Goal: Information Seeking & Learning: Learn about a topic

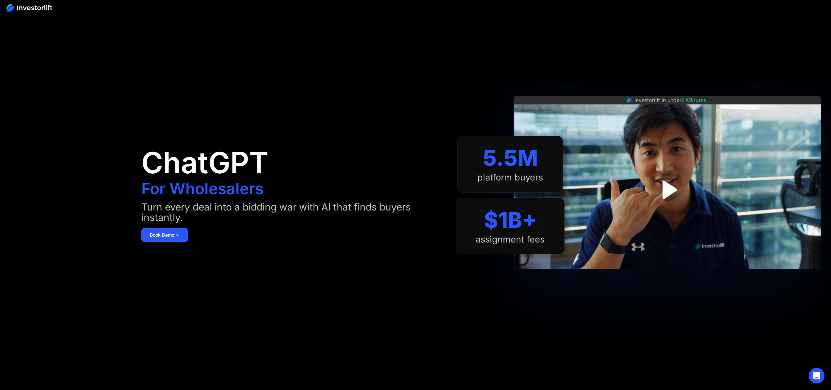
click at [21, 10] on img at bounding box center [30, 8] width 46 height 8
click at [28, 9] on img at bounding box center [30, 8] width 46 height 8
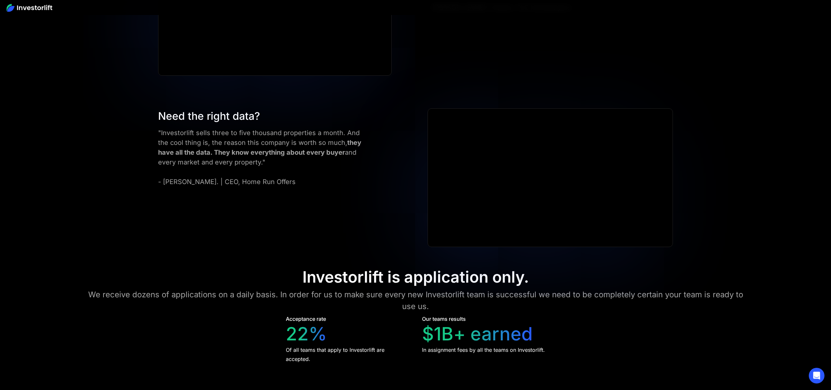
scroll to position [3187, 0]
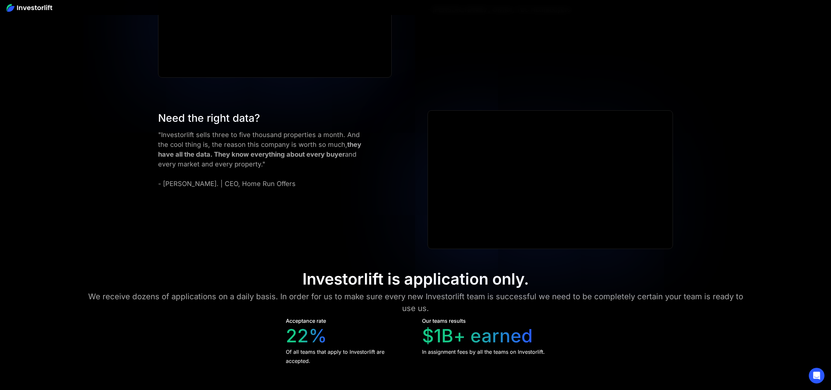
click at [435, 296] on div "We receive dozens of applications on a daily basis. In order for us to make sur…" at bounding box center [415, 303] width 665 height 24
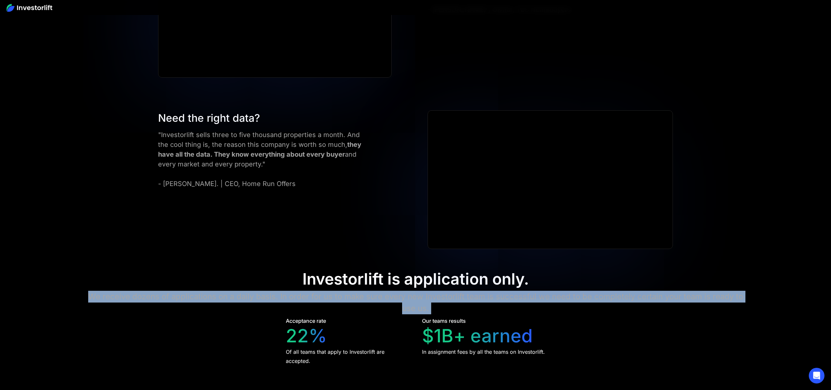
click at [435, 296] on div "We receive dozens of applications on a daily basis. In order for us to make sur…" at bounding box center [415, 303] width 665 height 24
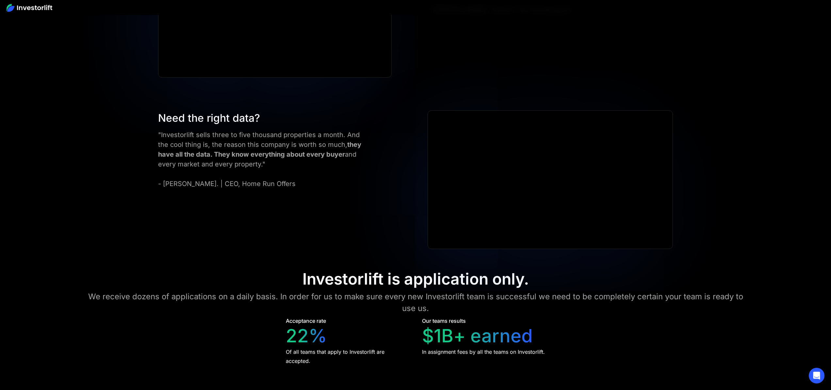
click at [390, 277] on div "Investorlift is application only." at bounding box center [416, 279] width 226 height 19
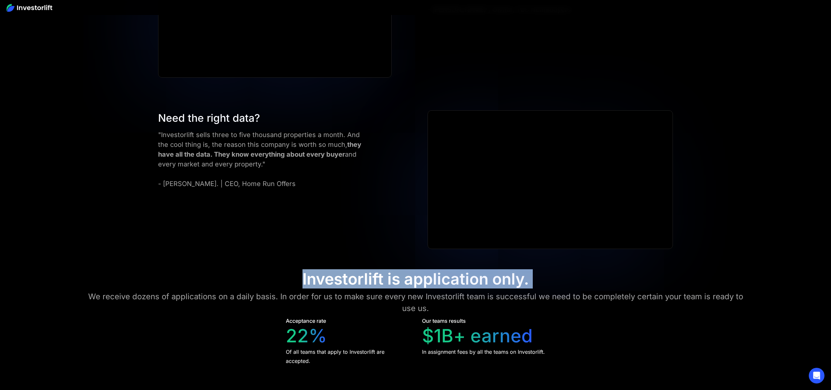
click at [390, 277] on div "Investorlift is application only." at bounding box center [416, 279] width 226 height 19
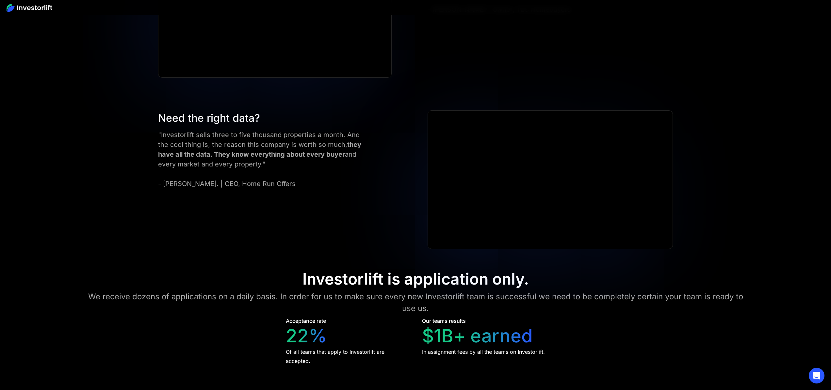
click at [407, 295] on div "We receive dozens of applications on a daily basis. In order for us to make sur…" at bounding box center [415, 303] width 665 height 24
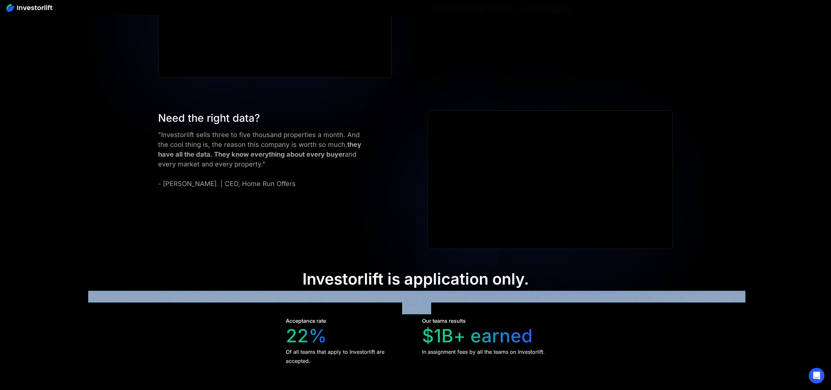
click at [407, 295] on div "We receive dozens of applications on a daily basis. In order for us to make sur…" at bounding box center [415, 303] width 665 height 24
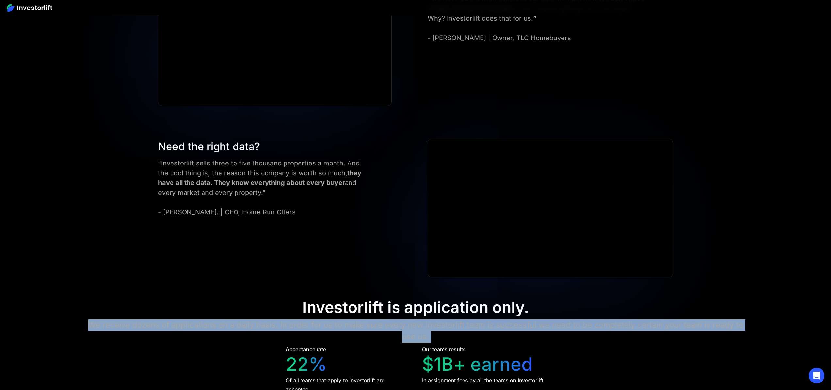
scroll to position [3065, 0]
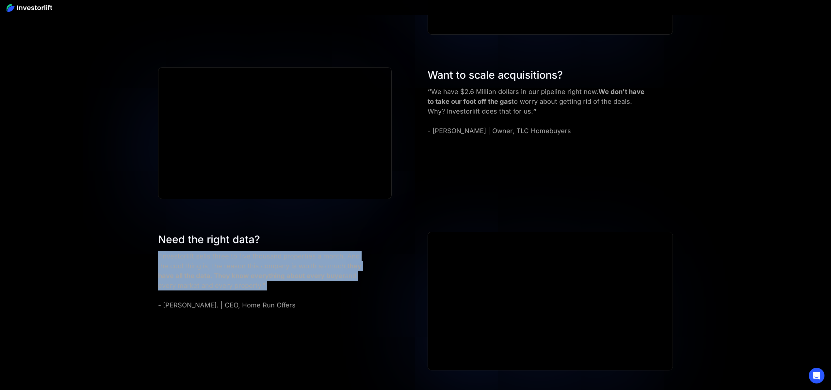
drag, startPoint x: 262, startPoint y: 277, endPoint x: 162, endPoint y: 253, distance: 102.6
click at [162, 253] on div ""Investorlift sells three to five thousand properties a month. And the cool thi…" at bounding box center [263, 281] width 210 height 59
drag, startPoint x: 162, startPoint y: 252, endPoint x: 276, endPoint y: 283, distance: 117.9
click at [276, 281] on div ""Investorlift sells three to five thousand properties a month. And the cool thi…" at bounding box center [263, 281] width 210 height 59
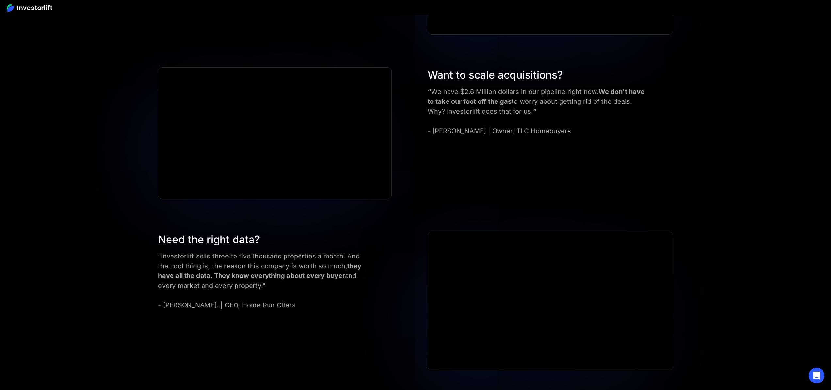
click at [277, 305] on div ""Investorlift sells three to five thousand properties a month. And the cool thi…" at bounding box center [263, 281] width 210 height 59
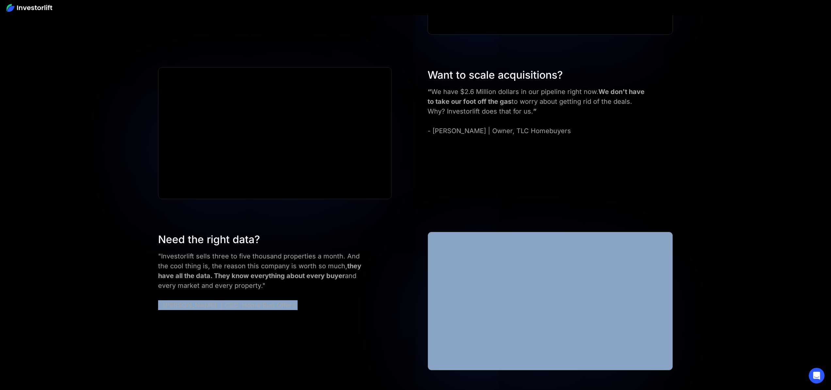
click at [277, 305] on div ""Investorlift sells three to five thousand properties a month. And the cool thi…" at bounding box center [263, 281] width 210 height 59
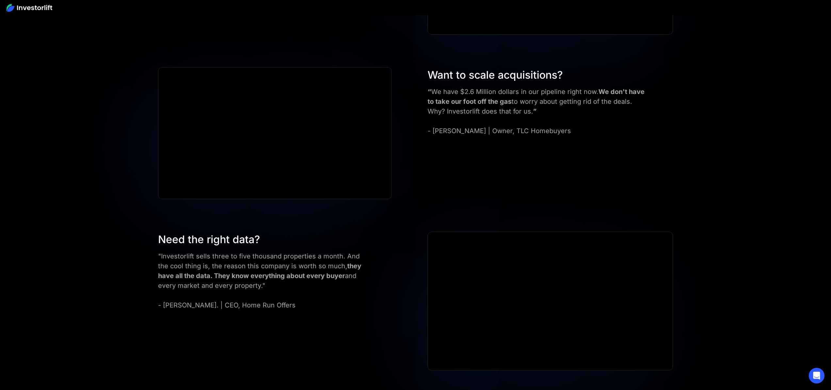
click at [264, 271] on strong "they have all the data. They know everything about every buyer" at bounding box center [259, 271] width 203 height 18
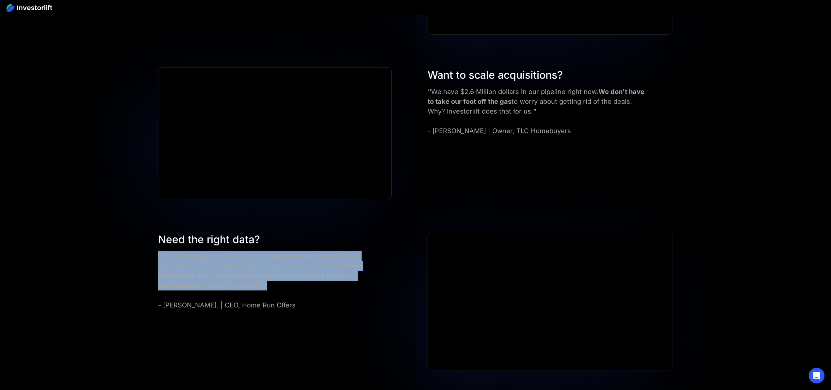
click at [264, 271] on strong "they have all the data. They know everything about every buyer" at bounding box center [259, 271] width 203 height 18
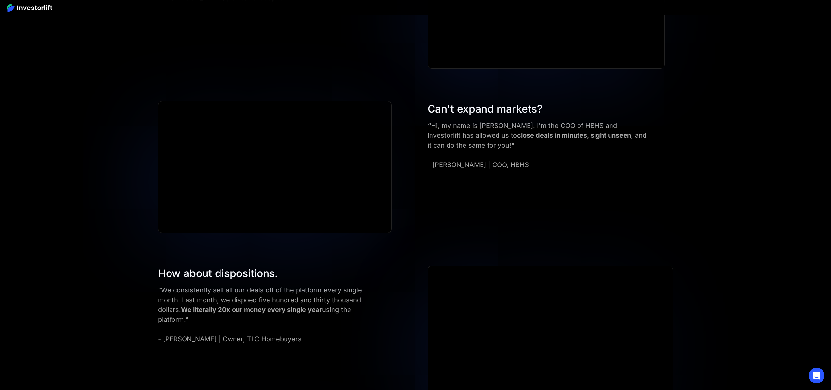
scroll to position [2696, 0]
click at [511, 141] on strong "”" at bounding box center [513, 144] width 4 height 8
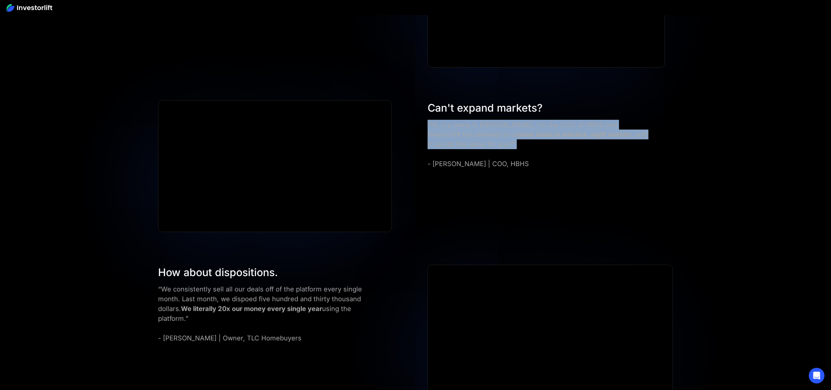
click at [511, 141] on strong "”" at bounding box center [513, 144] width 4 height 8
click at [592, 131] on div "“ Hi, my name is [PERSON_NAME]. I'm the COO of HBHS and Investorlift has allowe…" at bounding box center [538, 144] width 221 height 49
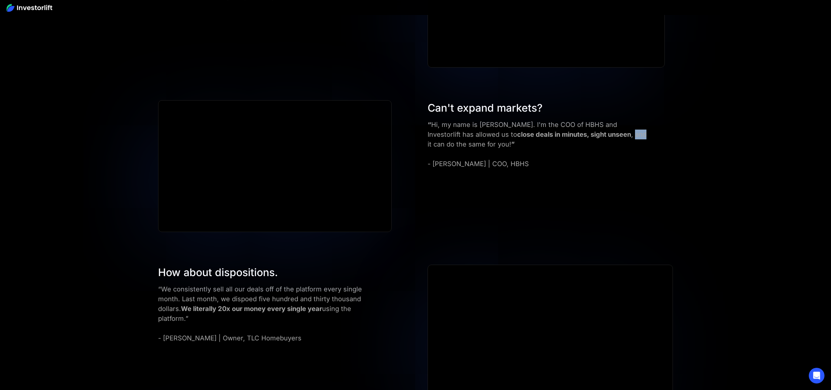
click at [592, 131] on div "“ Hi, my name is [PERSON_NAME]. I'm the COO of HBHS and Investorlift has allowe…" at bounding box center [538, 144] width 221 height 49
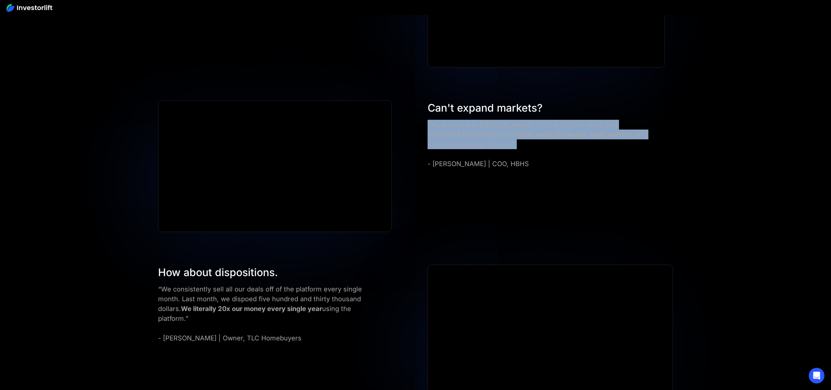
click at [592, 131] on div "“ Hi, my name is [PERSON_NAME]. I'm the COO of HBHS and Investorlift has allowe…" at bounding box center [538, 144] width 221 height 49
click at [480, 143] on div "“ Hi, my name is [PERSON_NAME]. I'm the COO of HBHS and Investorlift has allowe…" at bounding box center [538, 144] width 221 height 49
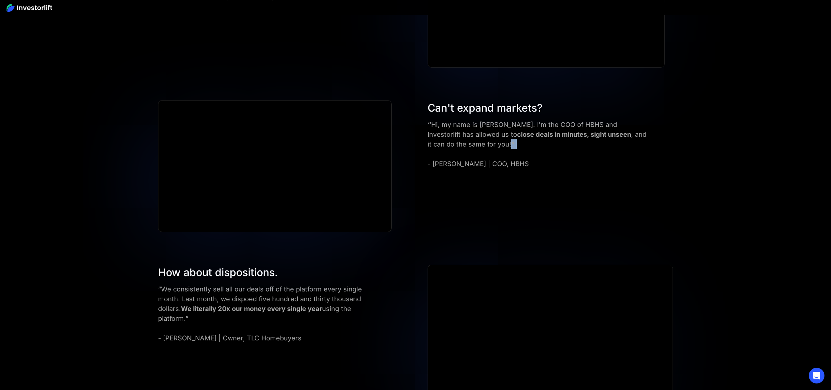
click at [480, 143] on div "“ Hi, my name is [PERSON_NAME]. I'm the COO of HBHS and Investorlift has allowe…" at bounding box center [538, 144] width 221 height 49
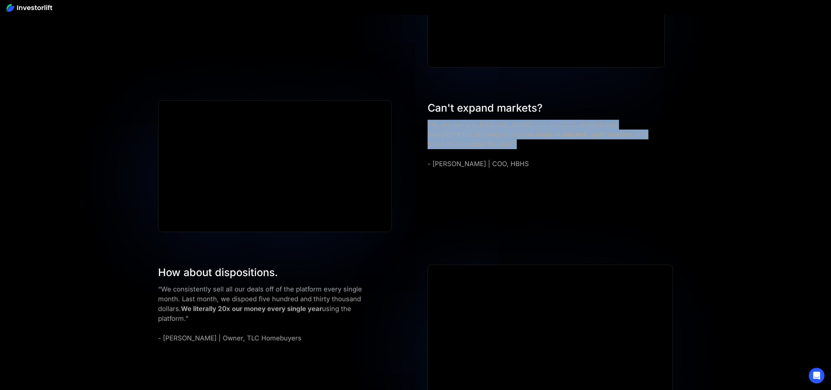
click at [480, 143] on div "“ Hi, my name is [PERSON_NAME]. I'm the COO of HBHS and Investorlift has allowe…" at bounding box center [538, 144] width 221 height 49
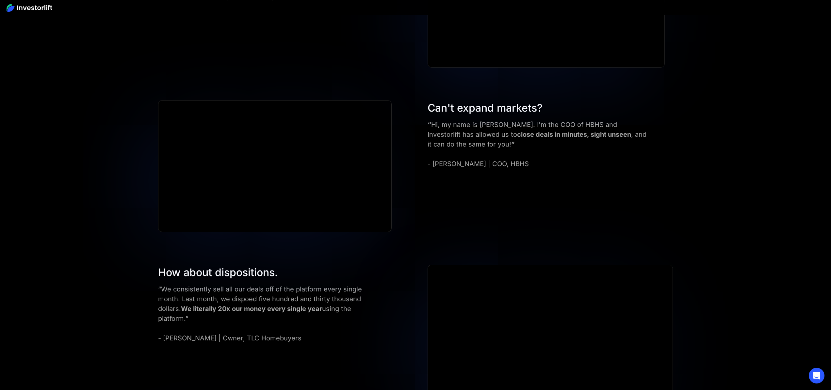
click at [483, 162] on div "“ Hi, my name is [PERSON_NAME]. I'm the COO of HBHS and Investorlift has allowe…" at bounding box center [538, 144] width 221 height 49
click at [456, 170] on div "Can't expand markets? “ Hi, my name is [PERSON_NAME]. I'm the COO of HBHS and I…" at bounding box center [416, 166] width 554 height 132
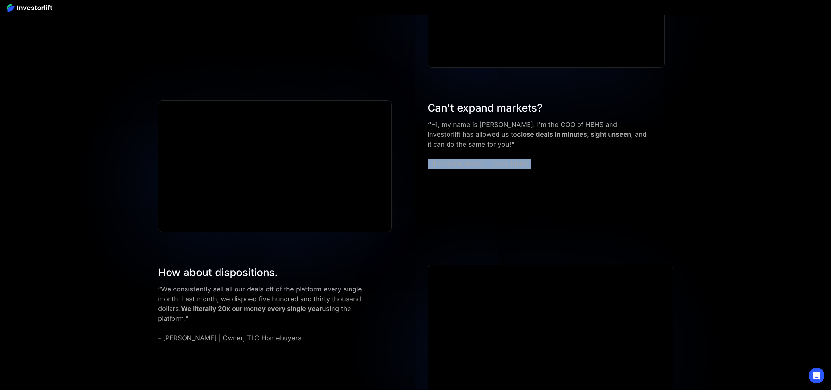
click at [456, 170] on div "Can't expand markets? “ Hi, my name is [PERSON_NAME]. I'm the COO of HBHS and I…" at bounding box center [416, 166] width 554 height 132
click at [487, 127] on div "“ Hi, my name is [PERSON_NAME]. I'm the COO of HBHS and Investorlift has allowe…" at bounding box center [538, 144] width 221 height 49
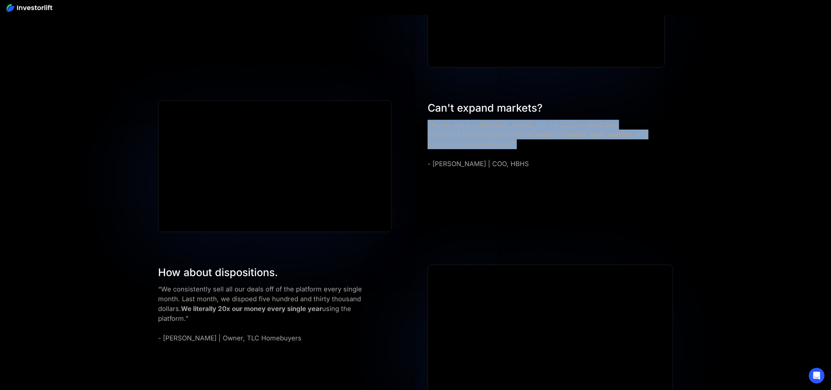
click at [487, 127] on div "“ Hi, my name is [PERSON_NAME]. I'm the COO of HBHS and Investorlift has allowe…" at bounding box center [538, 144] width 221 height 49
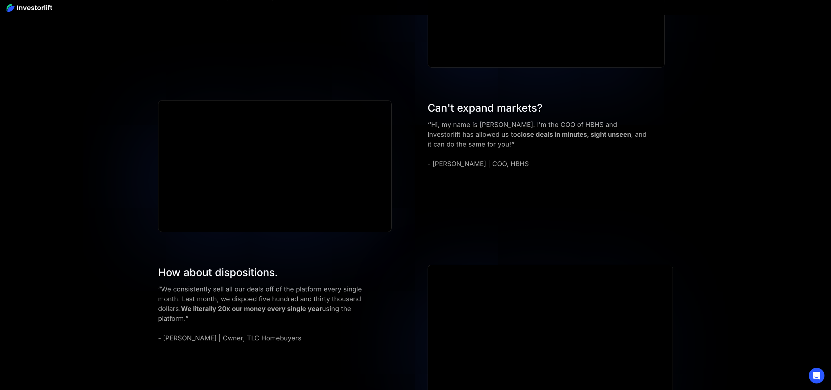
click at [537, 125] on div "“ Hi, my name is [PERSON_NAME]. I'm the COO of HBHS and Investorlift has allowe…" at bounding box center [538, 144] width 221 height 49
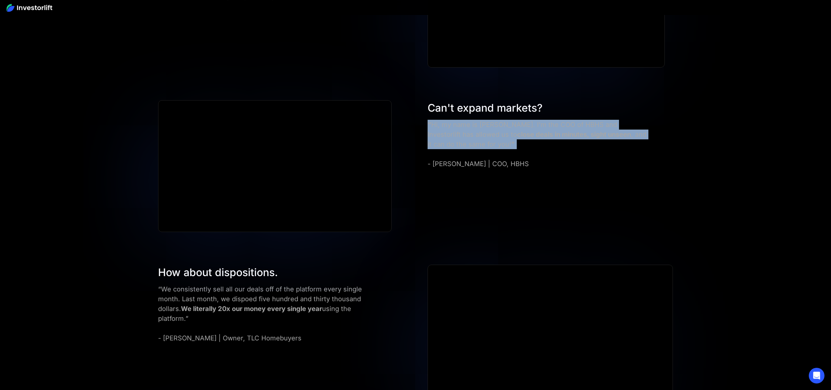
click at [537, 125] on div "“ Hi, my name is [PERSON_NAME]. I'm the COO of HBHS and Investorlift has allowe…" at bounding box center [538, 144] width 221 height 49
